Goal: Task Accomplishment & Management: Use online tool/utility

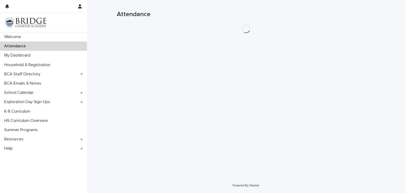
click at [336, 70] on div "Loading... Saving… Loading... Saving… Attendance" at bounding box center [246, 82] width 264 height 164
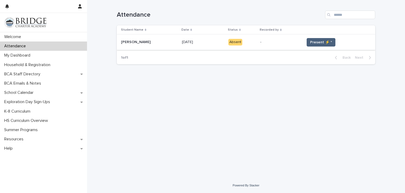
click at [321, 41] on span "Present ⚡ *" at bounding box center [321, 42] width 22 height 5
